Goal: Information Seeking & Learning: Learn about a topic

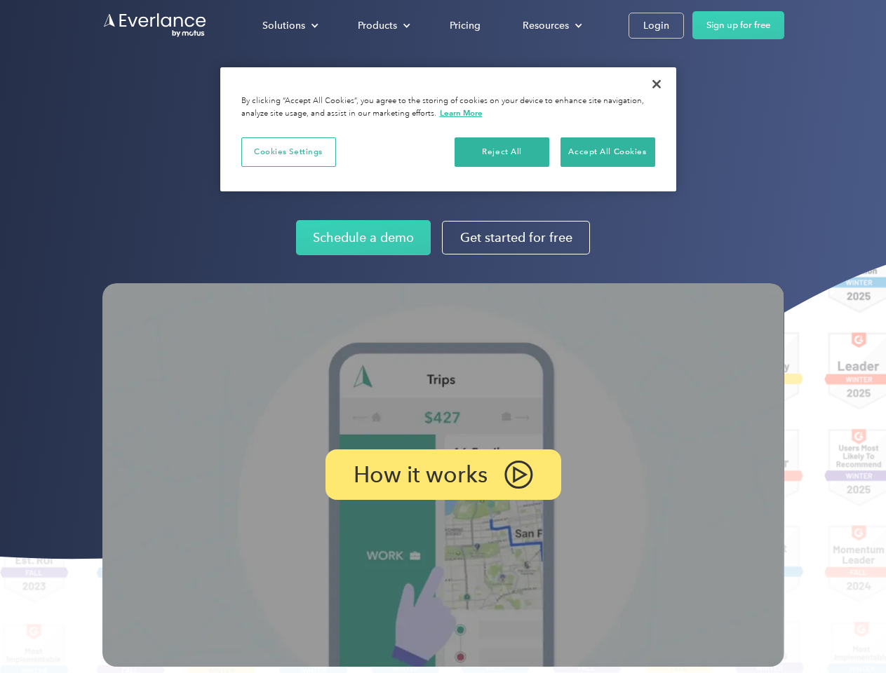
click at [443, 337] on img at bounding box center [443, 475] width 682 height 384
click at [290, 25] on div "Solutions" at bounding box center [283, 26] width 43 height 18
click at [382, 25] on div "Products" at bounding box center [377, 26] width 39 height 18
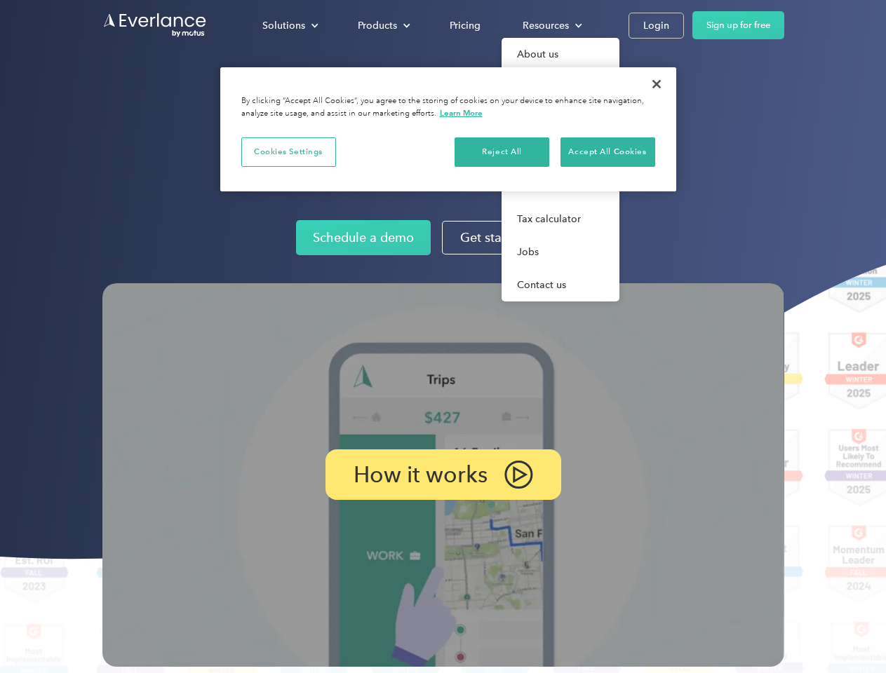
click at [551, 25] on div "Resources" at bounding box center [545, 26] width 46 height 18
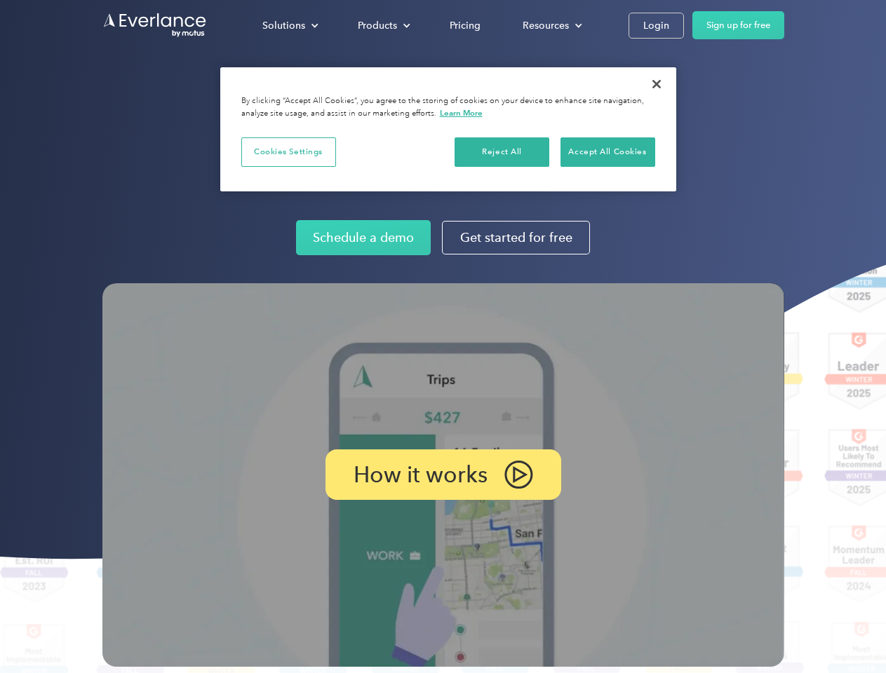
click at [443, 475] on p "How it works" at bounding box center [420, 474] width 134 height 17
click at [288, 151] on button "Cookies Settings" at bounding box center [288, 151] width 95 height 29
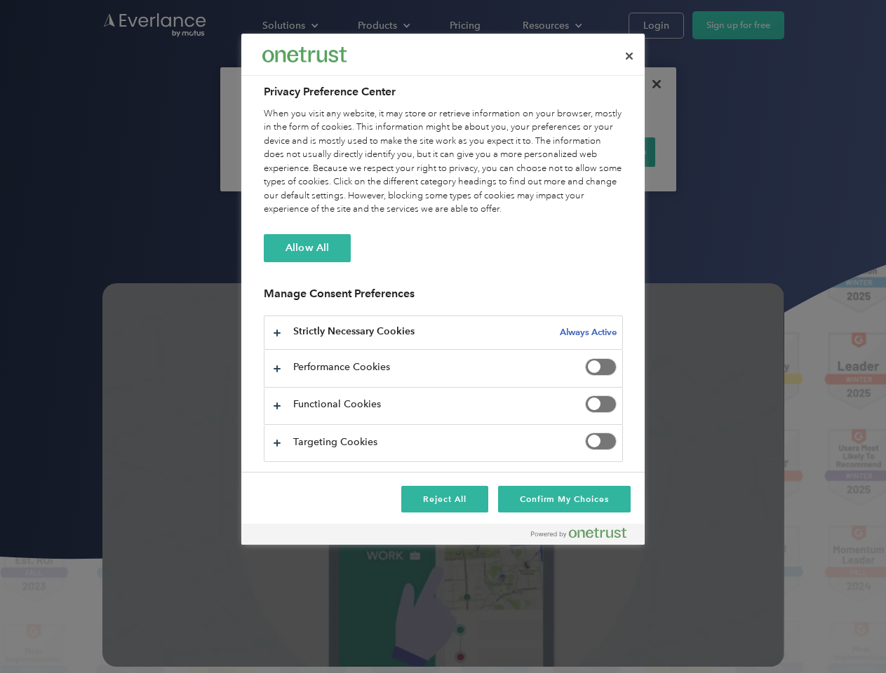
click at [502, 151] on div "When you visit any website, it may store or retrieve information on your browse…" at bounding box center [443, 161] width 359 height 109
click at [607, 151] on div "When you visit any website, it may store or retrieve information on your browse…" at bounding box center [443, 161] width 359 height 109
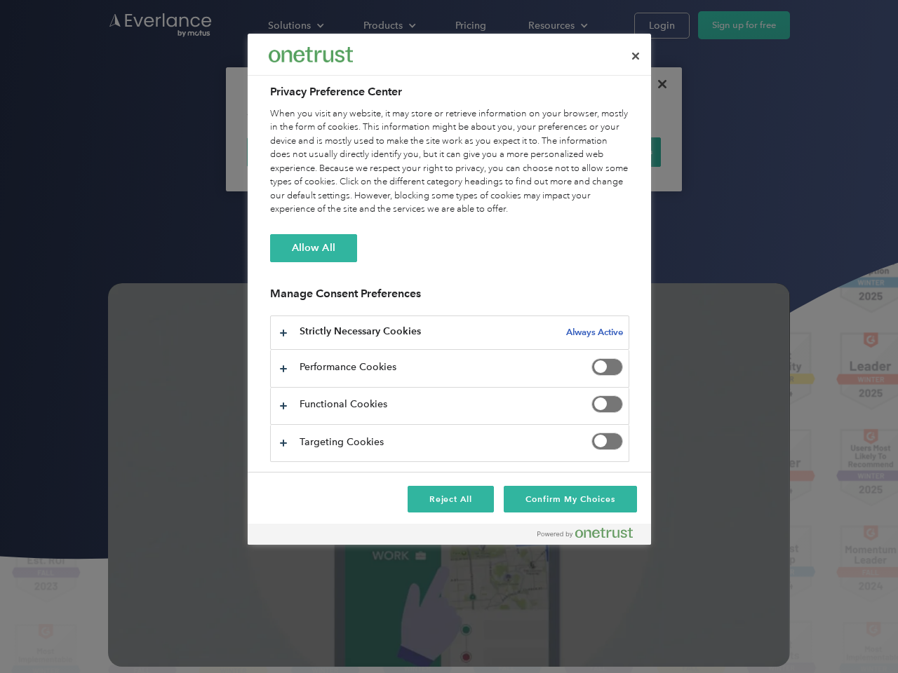
click at [656, 84] on div at bounding box center [449, 336] width 898 height 673
